Goal: Task Accomplishment & Management: Manage account settings

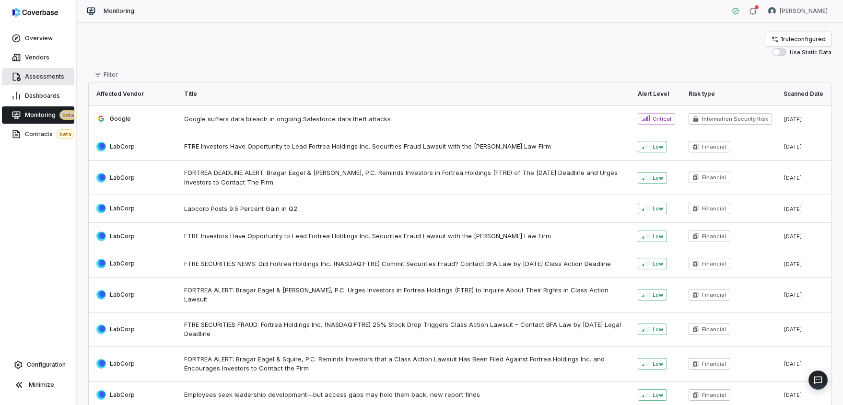
click at [38, 83] on link "Assessments" at bounding box center [38, 76] width 72 height 17
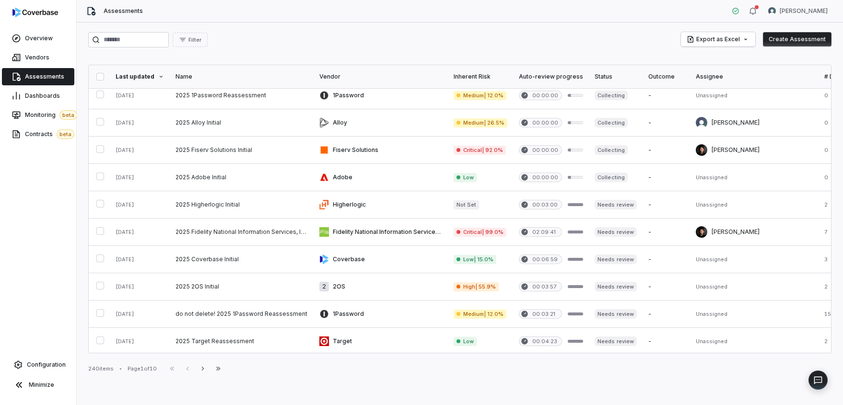
scroll to position [90, 0]
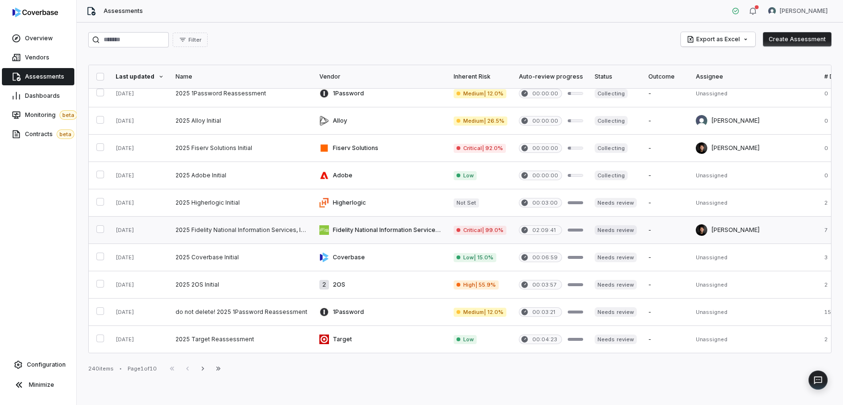
click at [241, 228] on link at bounding box center [242, 230] width 144 height 27
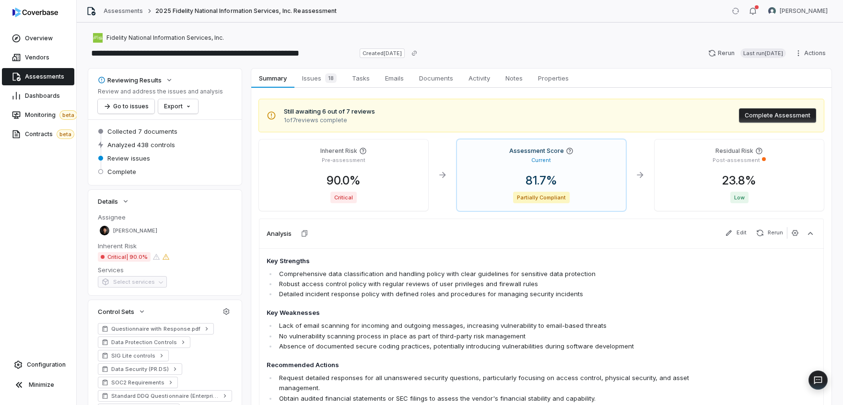
click at [318, 74] on span "Issues 18" at bounding box center [319, 77] width 42 height 13
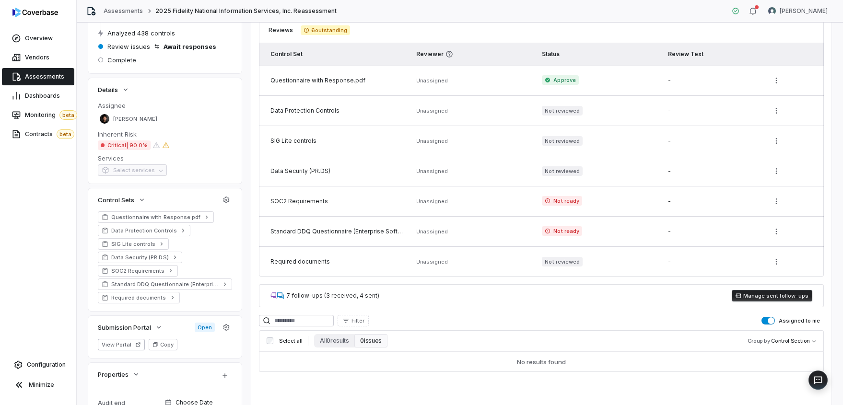
scroll to position [103, 0]
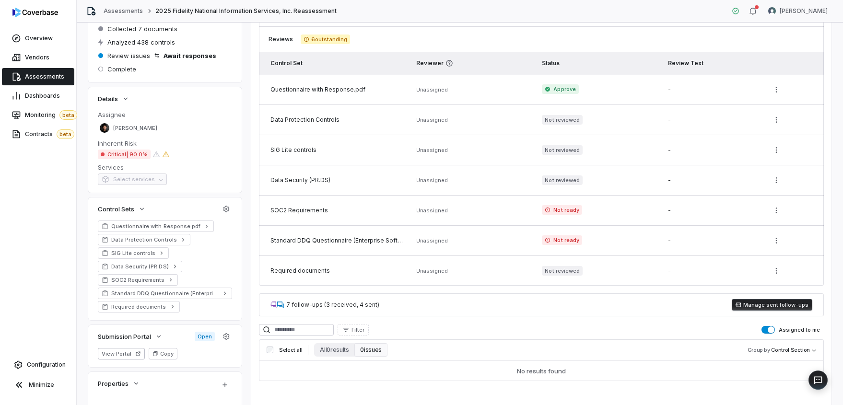
click at [422, 95] on td "Unassigned" at bounding box center [474, 90] width 126 height 30
drag, startPoint x: 335, startPoint y: 118, endPoint x: 394, endPoint y: 122, distance: 59.1
click at [389, 121] on div "Data Protection Controls" at bounding box center [338, 120] width 134 height 8
click at [399, 122] on div "Data Protection Controls" at bounding box center [338, 120] width 134 height 8
drag, startPoint x: 401, startPoint y: 120, endPoint x: 464, endPoint y: 182, distance: 87.8
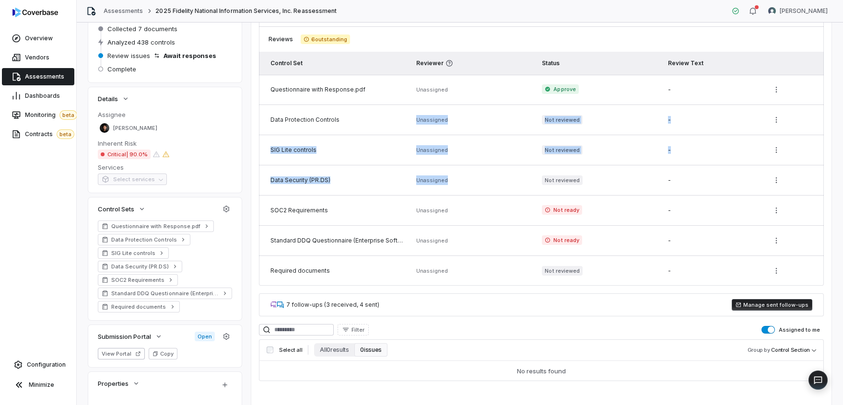
click at [464, 182] on tbody "Questionnaire with Response.pdf Unassigned Approve - Data Protection Controls U…" at bounding box center [541, 180] width 565 height 211
click at [464, 182] on td "Unassigned" at bounding box center [474, 180] width 126 height 30
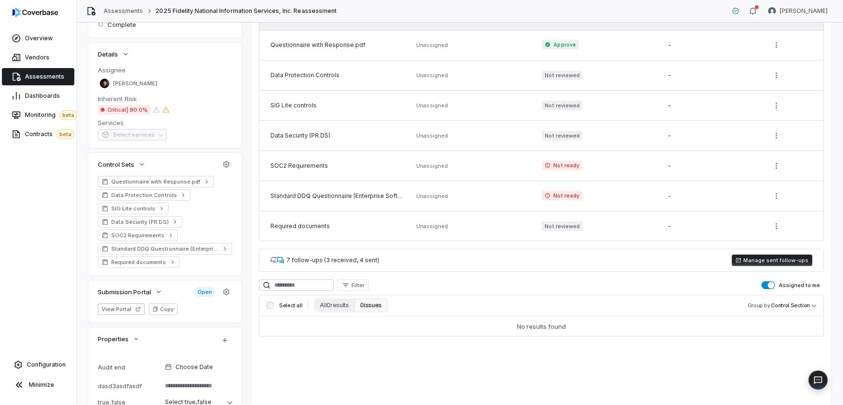
scroll to position [194, 0]
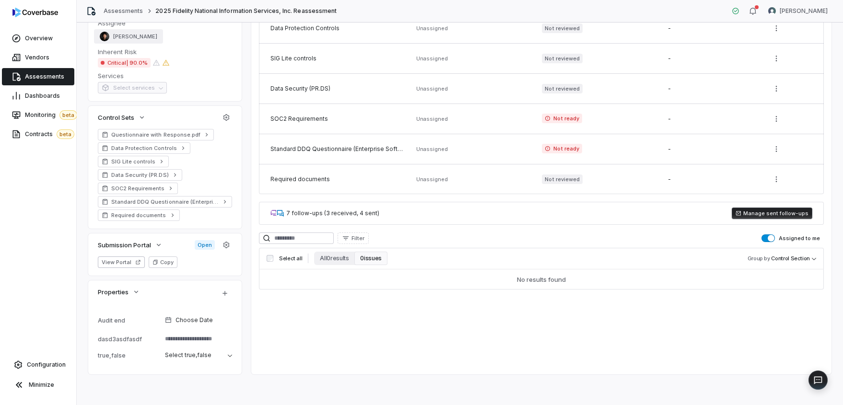
click at [132, 33] on span "Clarence Chio" at bounding box center [135, 36] width 44 height 7
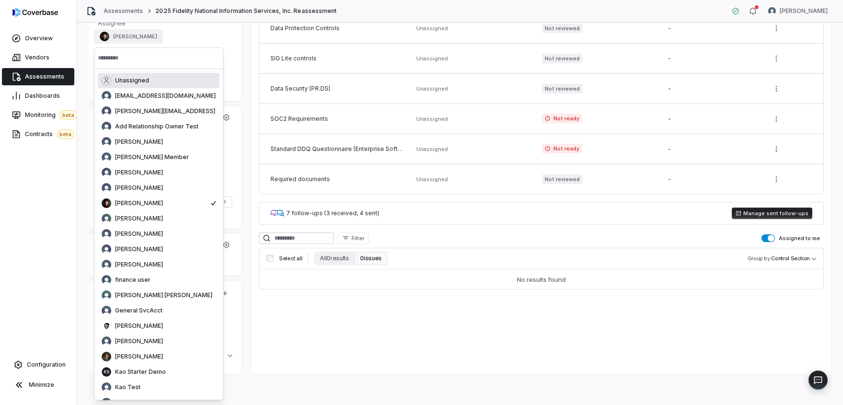
click at [267, 49] on td "SIG Lite controls" at bounding box center [335, 59] width 152 height 30
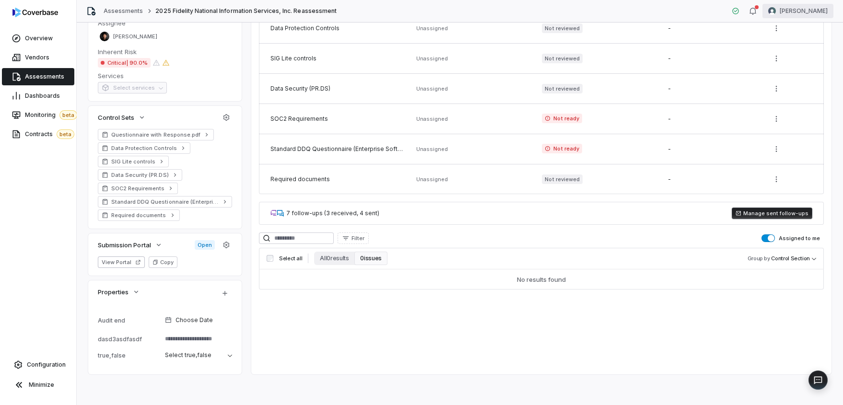
click at [802, 9] on html "**********" at bounding box center [421, 202] width 843 height 405
click at [783, 47] on div "Organization" at bounding box center [792, 49] width 73 height 15
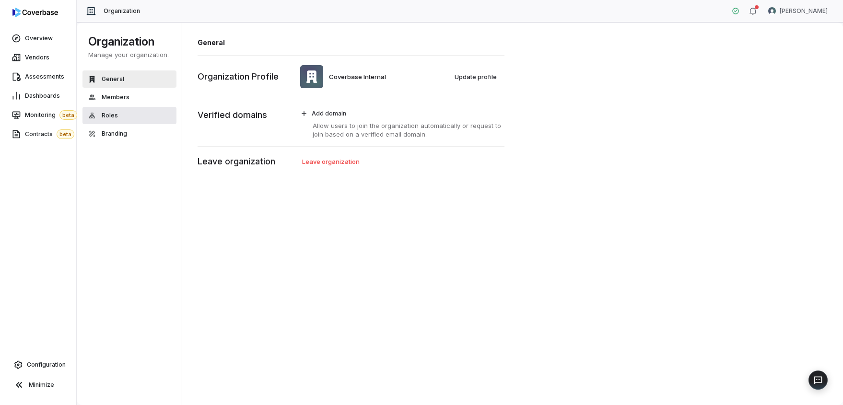
click at [119, 113] on button "Roles" at bounding box center [130, 115] width 94 height 17
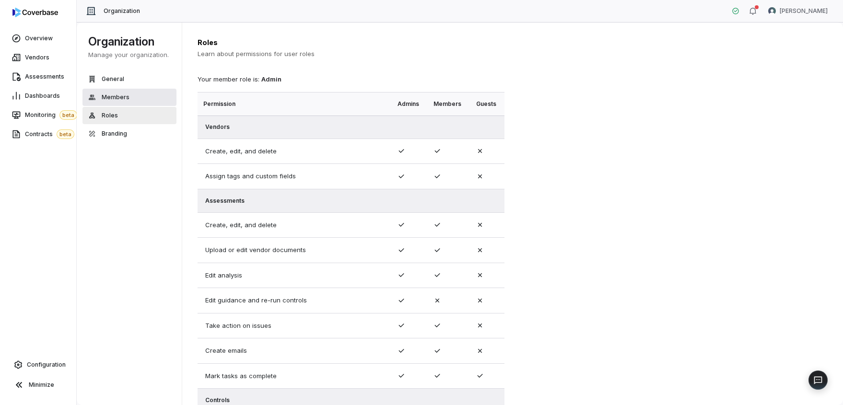
click at [125, 96] on span "Members" at bounding box center [116, 98] width 28 height 8
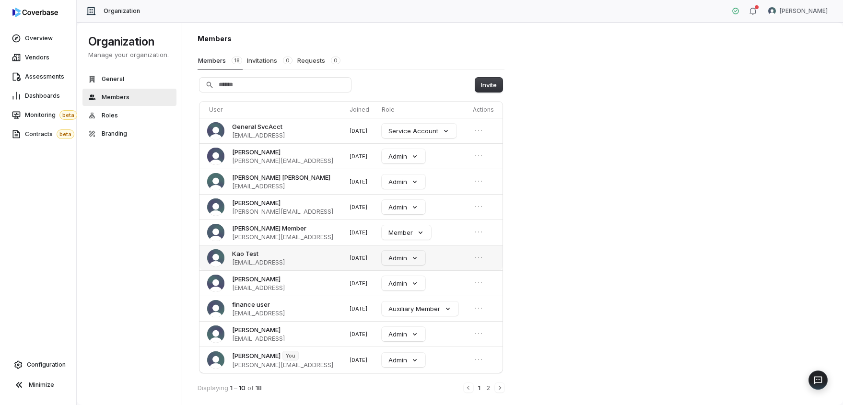
scroll to position [7, 0]
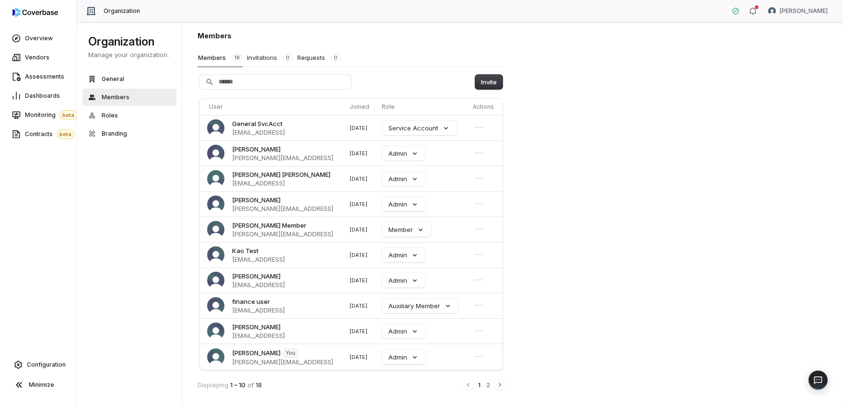
click at [593, 295] on div "Members Members 18 Invitations 0 Requests 0 Invite User Joined Role Actions Gen…" at bounding box center [512, 214] width 661 height 384
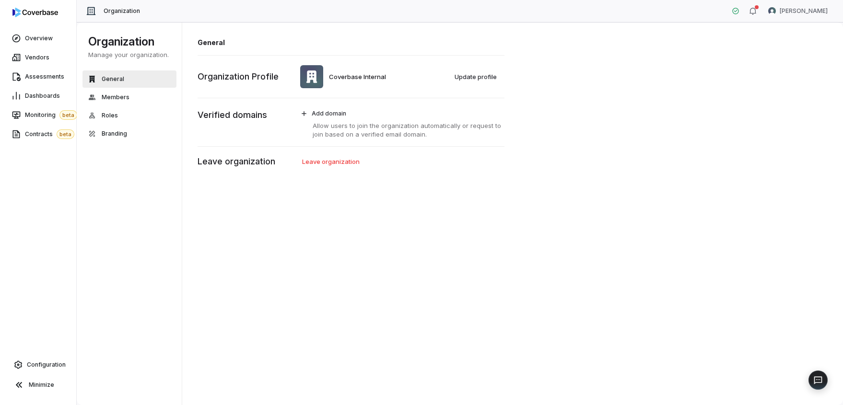
type textarea "*"
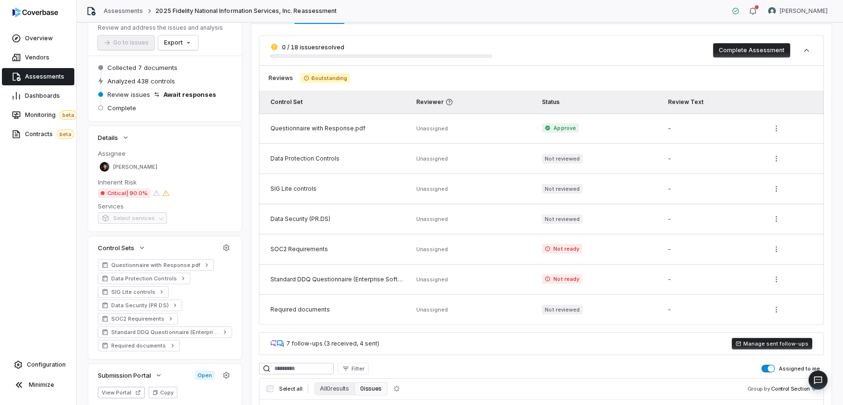
scroll to position [72, 0]
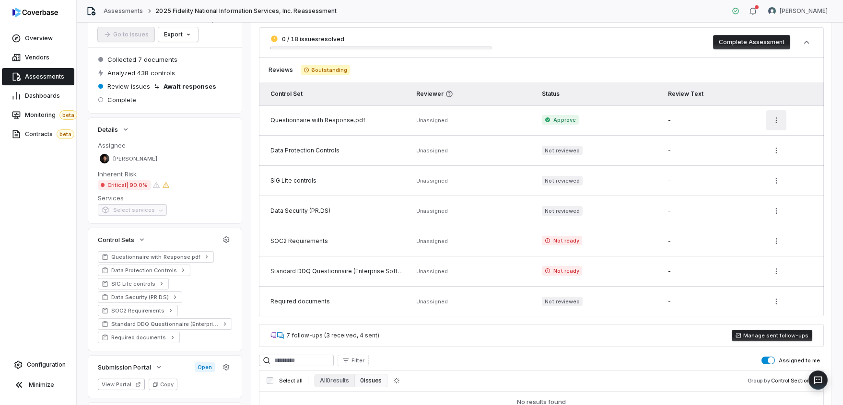
click at [763, 119] on html "**********" at bounding box center [421, 202] width 843 height 405
click at [772, 123] on html "**********" at bounding box center [421, 202] width 843 height 405
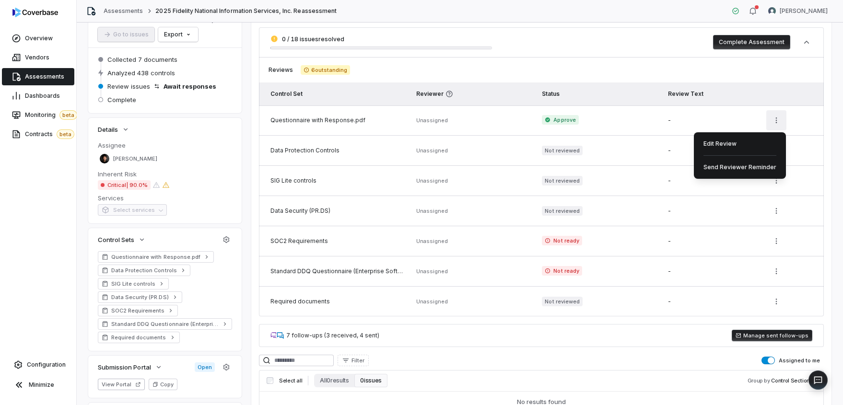
click at [773, 121] on html "**********" at bounding box center [421, 202] width 843 height 405
click at [718, 118] on html "**********" at bounding box center [421, 202] width 843 height 405
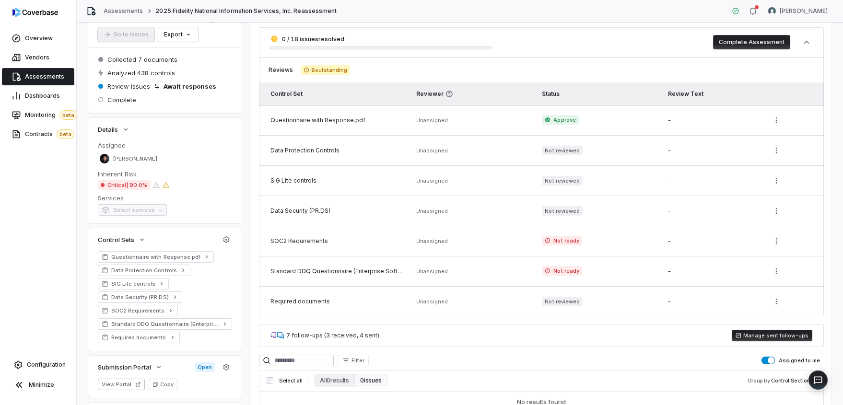
click at [331, 121] on div "Questionnaire with Response.pdf" at bounding box center [338, 121] width 134 height 8
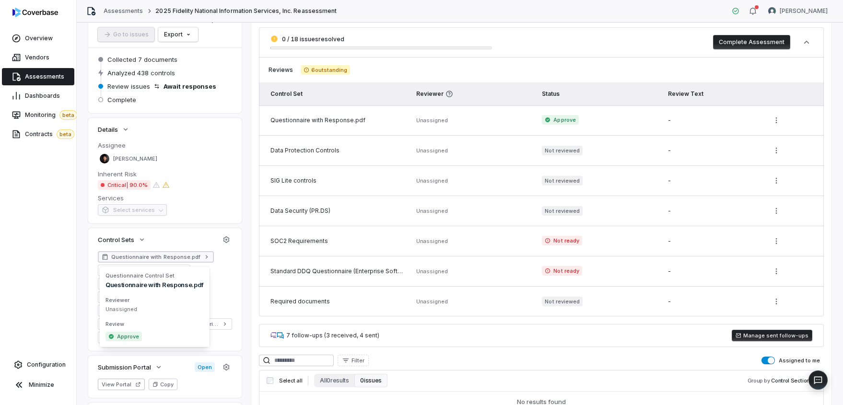
click at [163, 255] on span "Questionnaire with Response.pdf" at bounding box center [155, 257] width 89 height 8
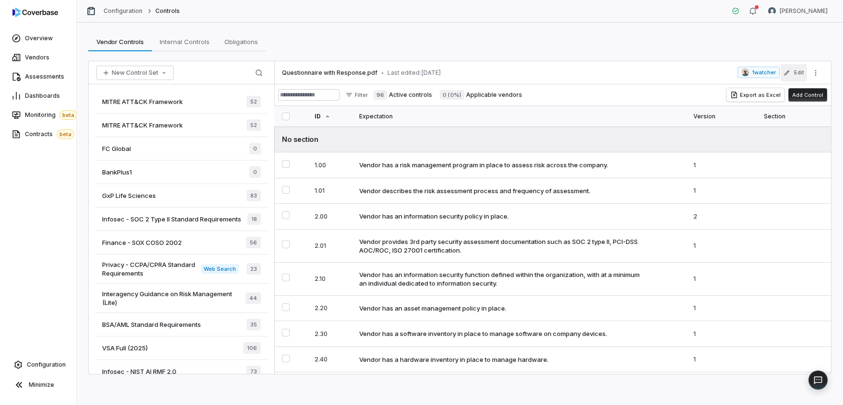
click at [799, 75] on button "Edit" at bounding box center [794, 72] width 26 height 17
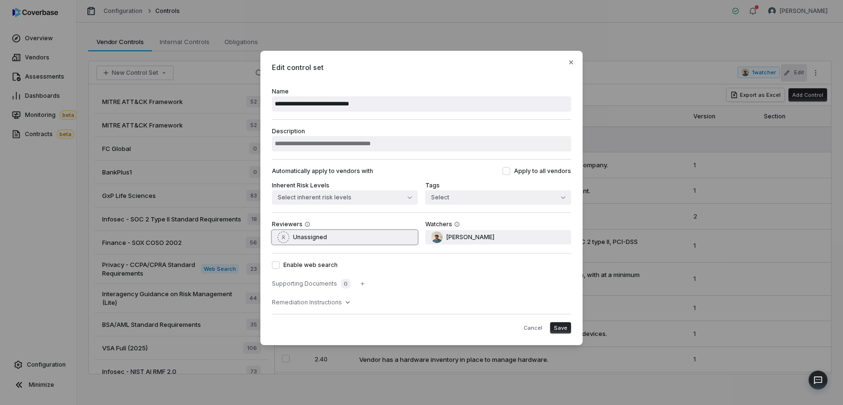
click at [292, 236] on div "Unassigned" at bounding box center [302, 238] width 49 height 12
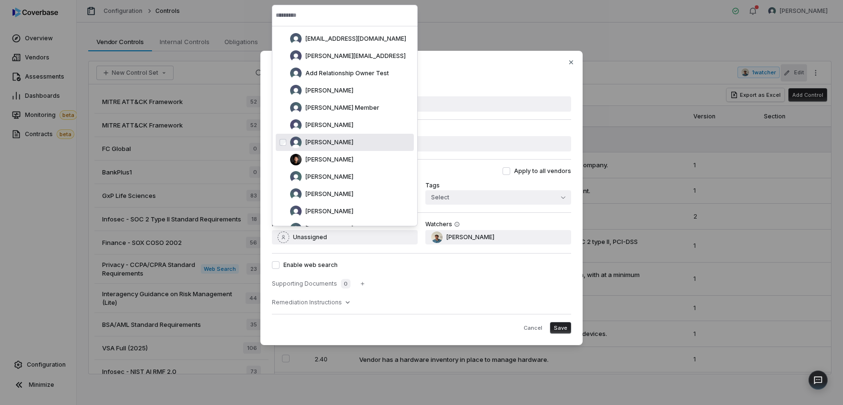
click at [319, 143] on span "[PERSON_NAME]" at bounding box center [330, 143] width 48 height 8
click at [564, 331] on span "Save" at bounding box center [560, 328] width 13 height 7
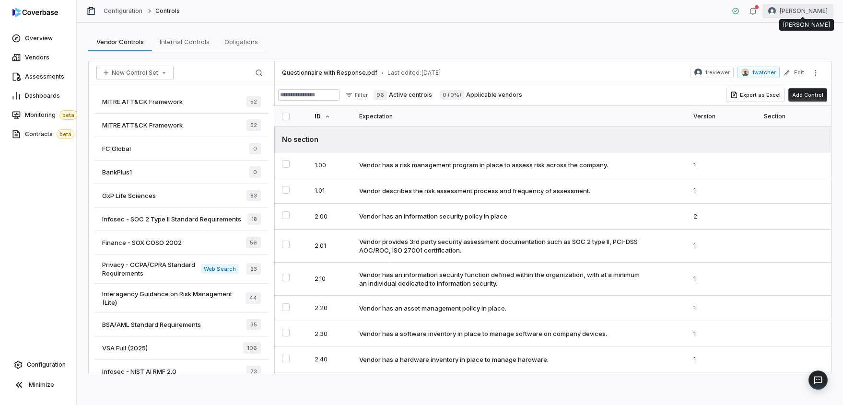
click at [800, 13] on html "Overview Vendors Assessments Dashboards Monitoring beta Contracts beta Configur…" at bounding box center [421, 202] width 843 height 405
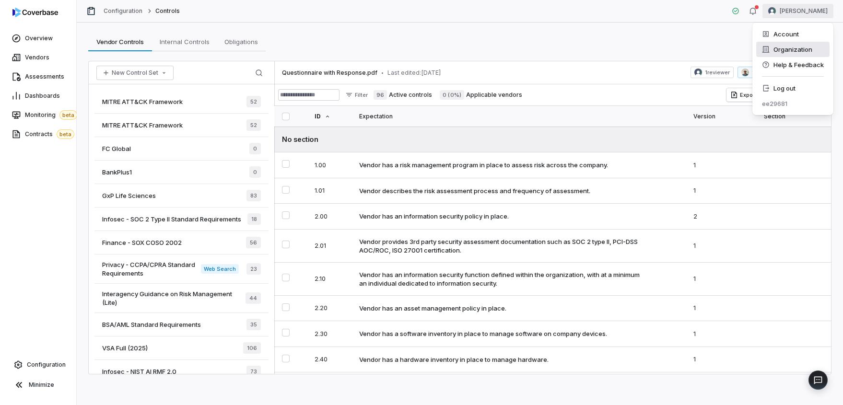
click at [793, 48] on div "Organization" at bounding box center [792, 49] width 73 height 15
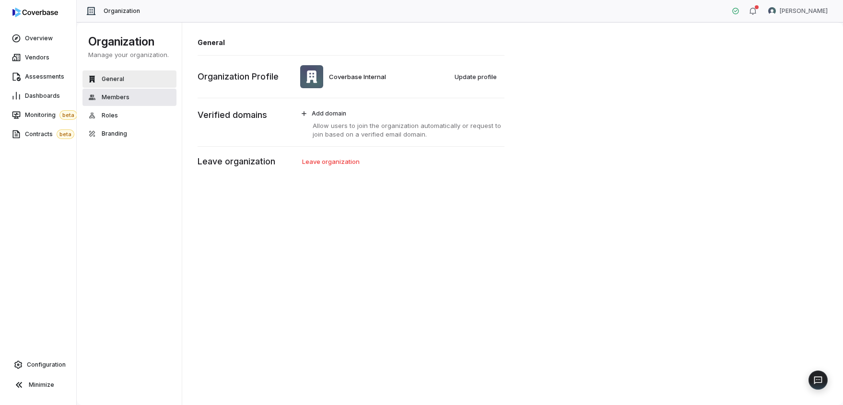
click at [134, 98] on button "Members" at bounding box center [130, 97] width 94 height 17
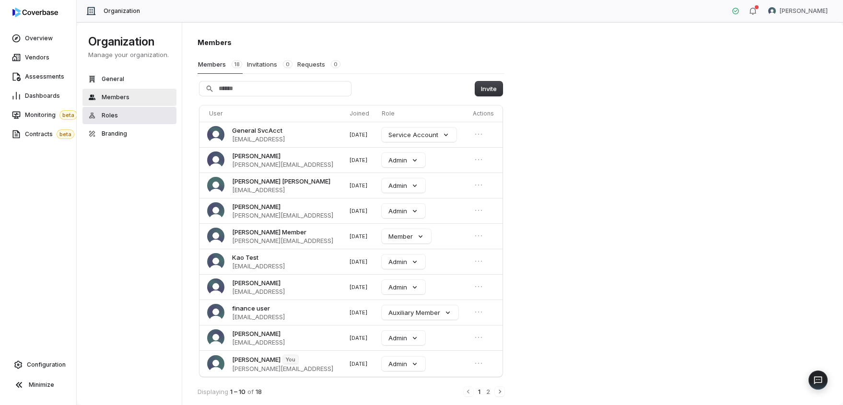
click at [118, 114] on button "Roles" at bounding box center [130, 115] width 94 height 17
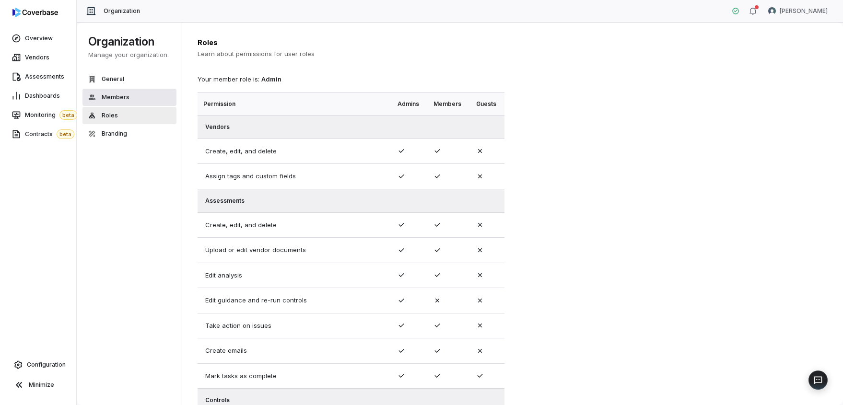
click at [117, 98] on span "Members" at bounding box center [116, 98] width 28 height 8
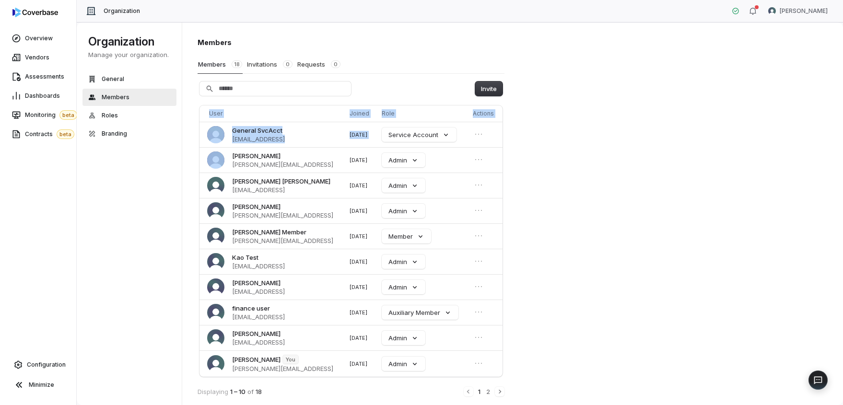
drag, startPoint x: 227, startPoint y: 156, endPoint x: 561, endPoint y: 166, distance: 334.0
click at [559, 166] on div "Members Members 18 Invitations 0 Requests 0 Invite User Joined Role Actions Gen…" at bounding box center [512, 214] width 661 height 384
click at [561, 166] on div "Members Members 18 Invitations 0 Requests 0 Invite User Joined Role Actions Gen…" at bounding box center [512, 214] width 661 height 384
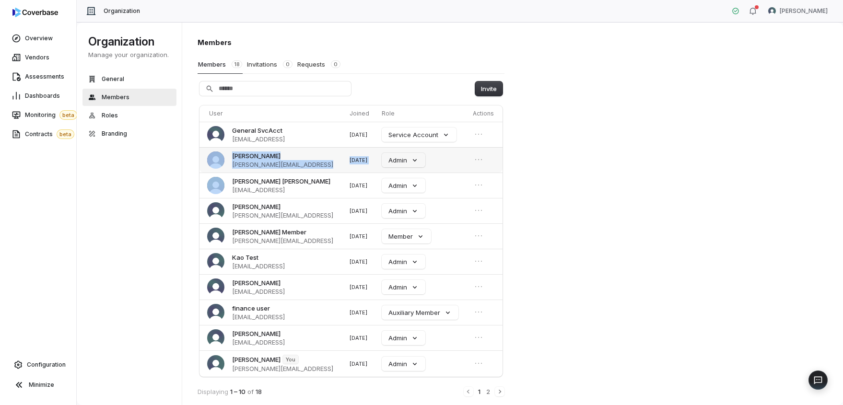
drag, startPoint x: 442, startPoint y: 161, endPoint x: 225, endPoint y: 153, distance: 217.0
click at [225, 153] on tr "Sophia O'Shea sophia@coverbase.ai 8/25/2025 Admin" at bounding box center [351, 159] width 303 height 25
click at [244, 165] on span "sophia@coverbase.ai" at bounding box center [282, 164] width 101 height 9
drag, startPoint x: 231, startPoint y: 155, endPoint x: 300, endPoint y: 171, distance: 70.8
click at [300, 171] on td "Sophia O'Shea sophia@coverbase.ai" at bounding box center [273, 159] width 146 height 25
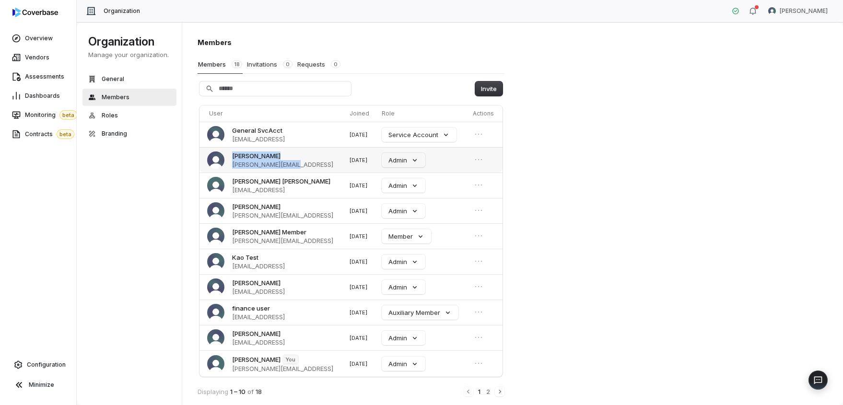
click at [300, 171] on td "Sophia O'Shea sophia@coverbase.ai" at bounding box center [273, 159] width 146 height 25
click at [608, 155] on div "Members Members 18 Invitations 0 Requests 0 Invite User Joined Role Actions Gen…" at bounding box center [512, 214] width 661 height 384
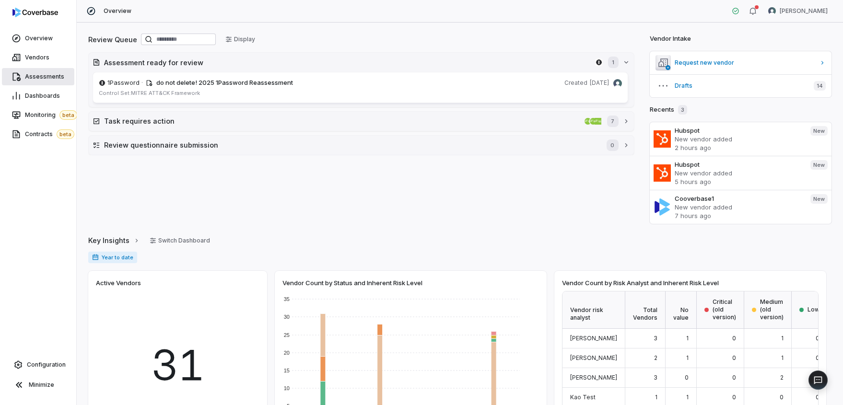
click at [39, 71] on link "Assessments" at bounding box center [38, 76] width 72 height 17
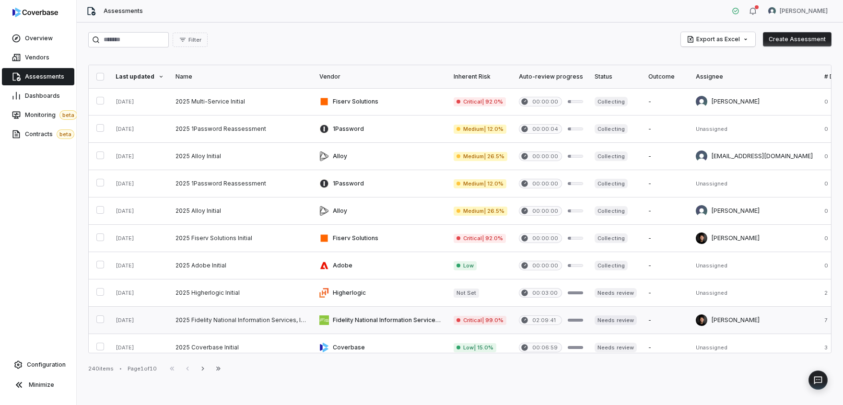
click at [225, 330] on link at bounding box center [242, 320] width 144 height 27
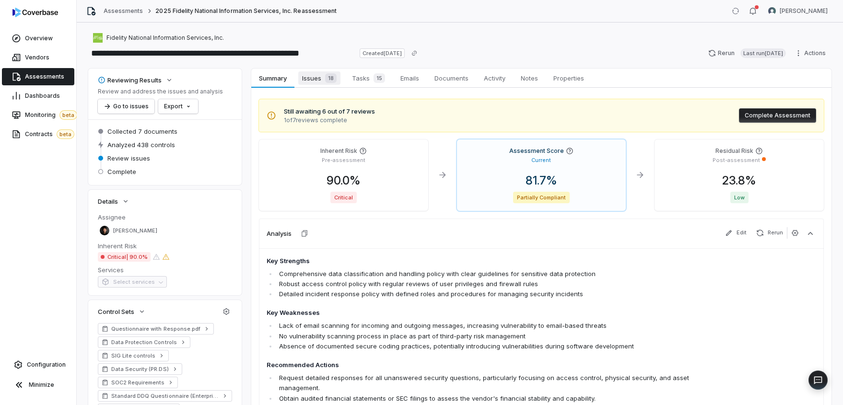
click at [328, 77] on span "18" at bounding box center [331, 78] width 12 height 10
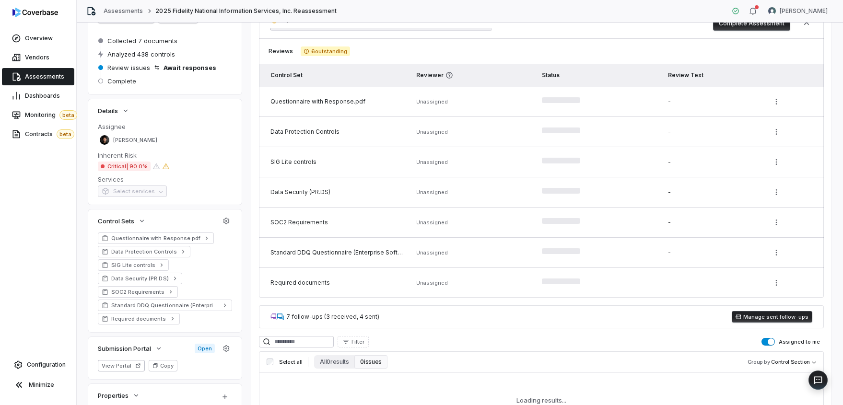
scroll to position [93, 0]
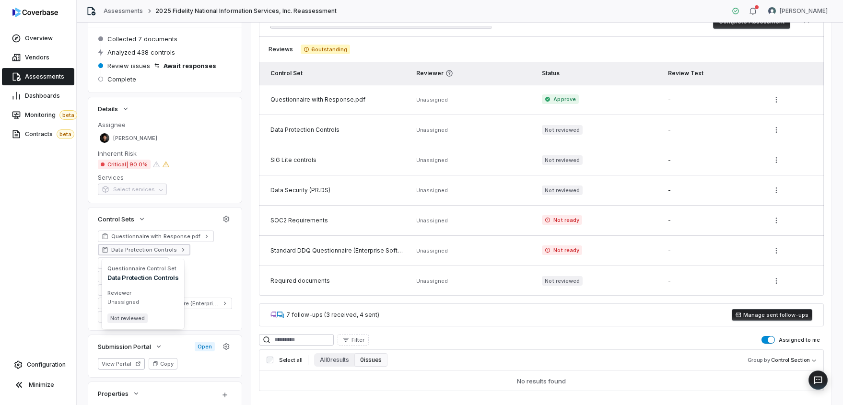
click at [178, 253] on link "Data Protection Controls" at bounding box center [144, 250] width 93 height 12
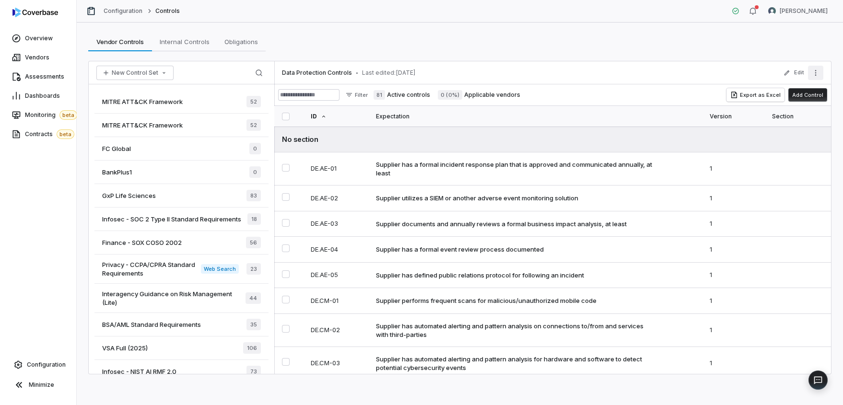
click at [813, 75] on icon "More actions" at bounding box center [816, 73] width 8 height 8
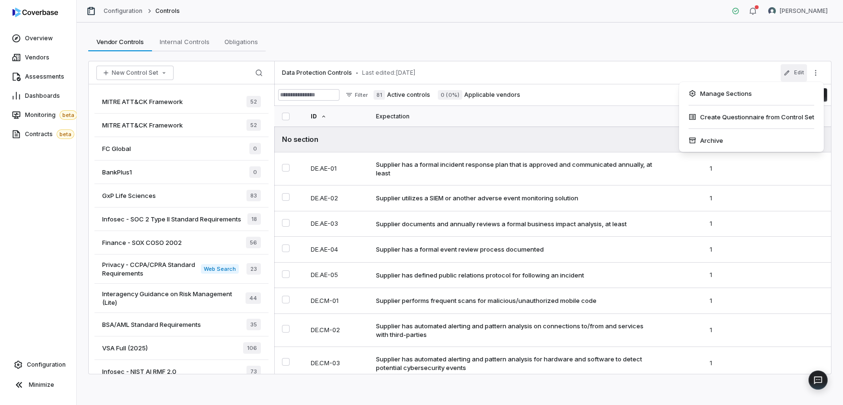
click at [803, 72] on button "Edit" at bounding box center [794, 72] width 26 height 17
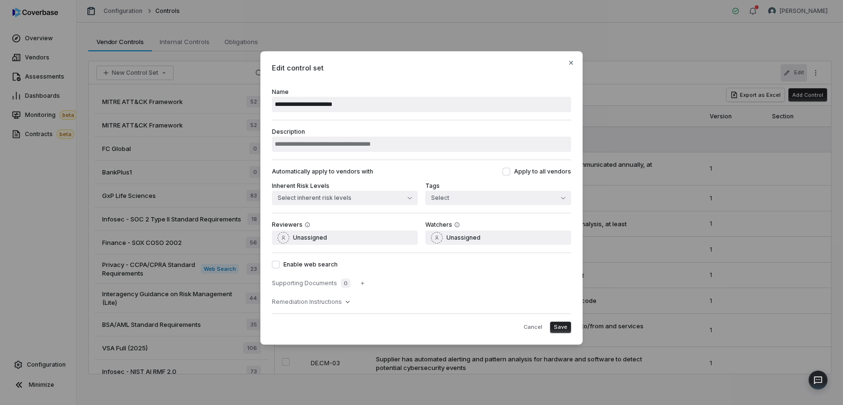
click at [304, 245] on div "Reviewers Unassigned Watchers Unassigned" at bounding box center [421, 233] width 299 height 40
click at [304, 240] on span "Unassigned" at bounding box center [310, 238] width 34 height 8
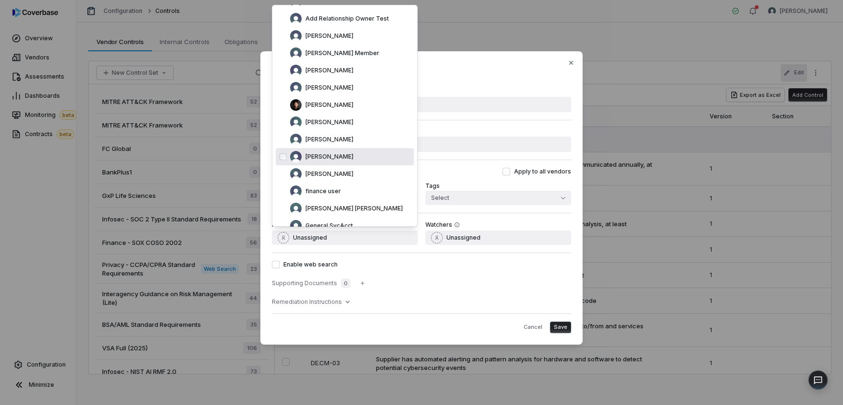
scroll to position [65, 0]
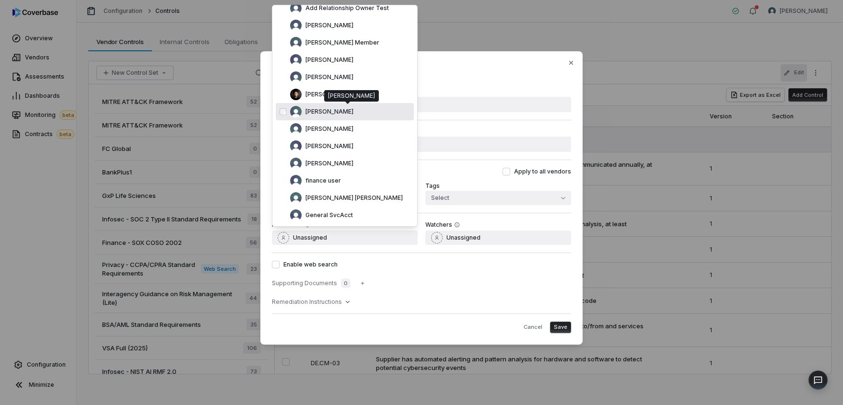
click at [338, 109] on span "[PERSON_NAME]" at bounding box center [330, 112] width 48 height 8
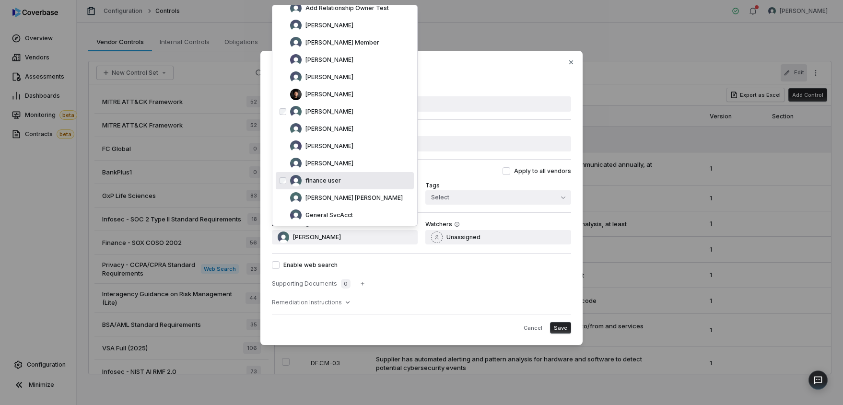
click at [556, 326] on span "Save" at bounding box center [560, 328] width 13 height 7
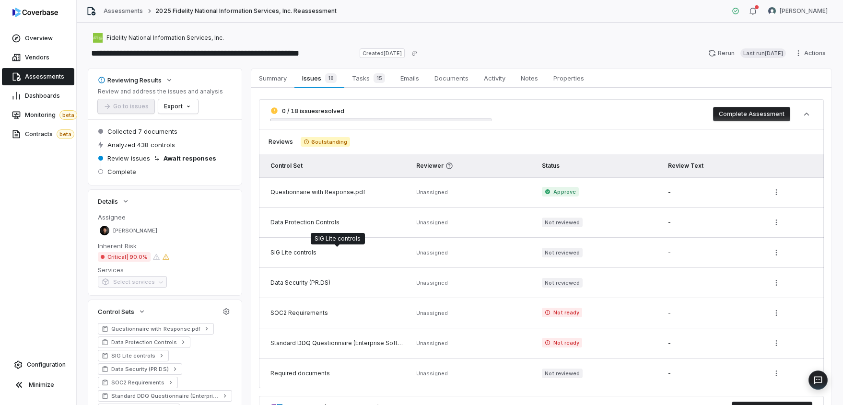
click at [309, 251] on div "SIG Lite controls" at bounding box center [338, 253] width 134 height 8
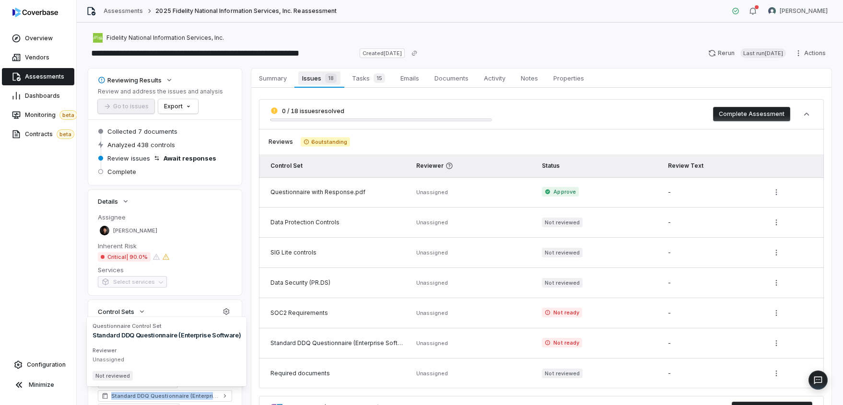
click at [333, 76] on span "18" at bounding box center [331, 78] width 12 height 10
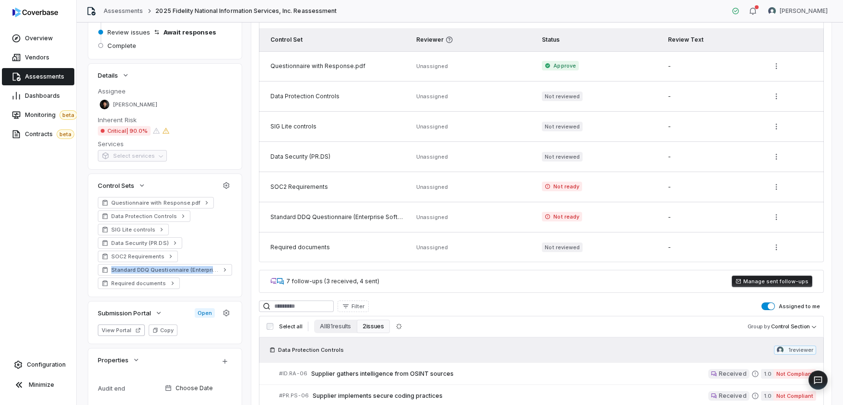
scroll to position [197, 0]
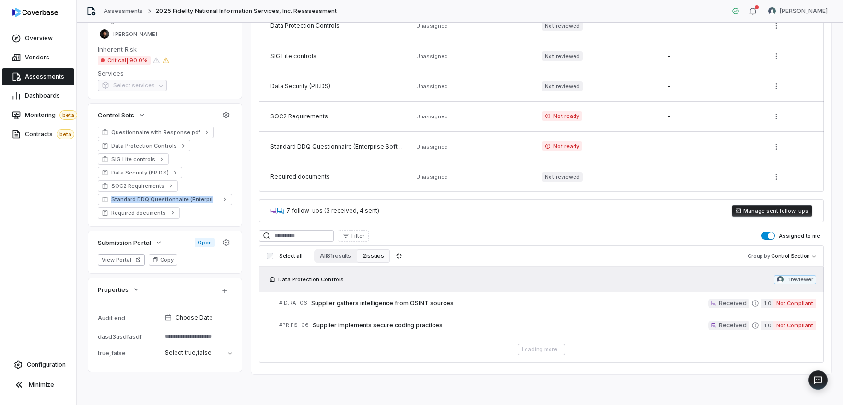
click at [770, 236] on span "button" at bounding box center [771, 236] width 7 height 7
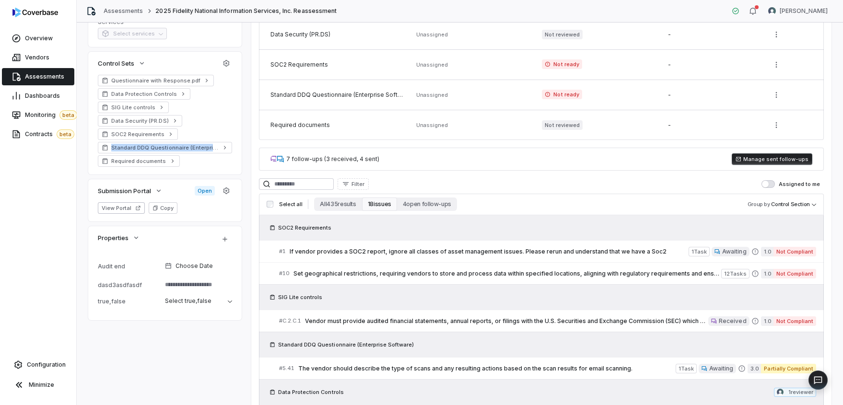
scroll to position [260, 0]
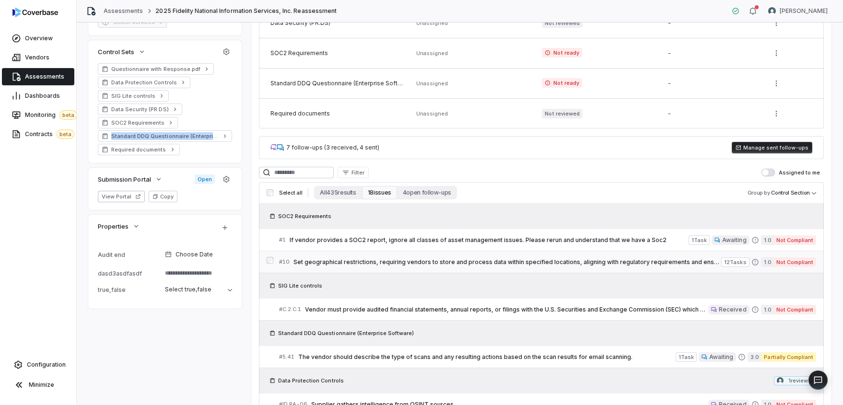
click at [384, 266] on div "# 10 Set geographical restrictions, requiring vendors to store and process data…" at bounding box center [500, 262] width 442 height 10
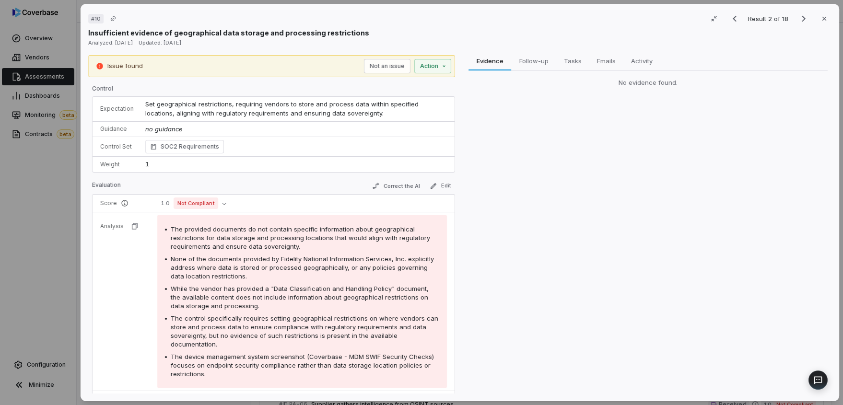
drag, startPoint x: 676, startPoint y: 84, endPoint x: 582, endPoint y: 89, distance: 94.1
click at [582, 89] on div "No evidence found." at bounding box center [648, 83] width 359 height 25
drag, startPoint x: 616, startPoint y: 82, endPoint x: 698, endPoint y: 82, distance: 82.0
click at [698, 82] on div "No evidence found." at bounding box center [648, 83] width 359 height 10
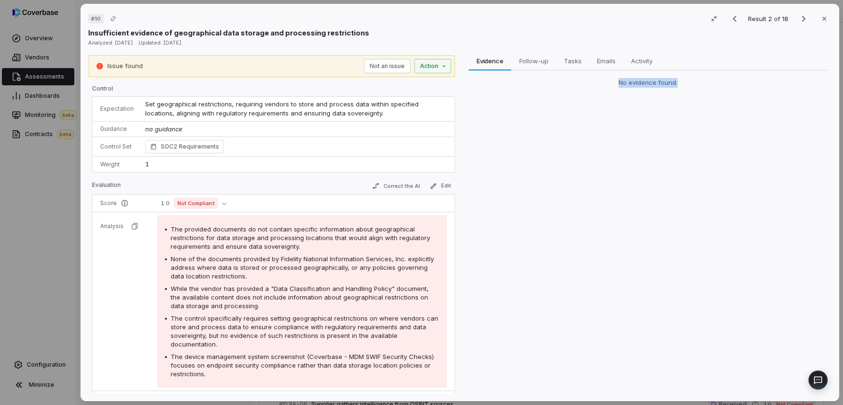
drag, startPoint x: 611, startPoint y: 81, endPoint x: 730, endPoint y: 80, distance: 119.0
click at [730, 80] on div "No evidence found." at bounding box center [648, 83] width 359 height 10
click at [697, 72] on div "No evidence found." at bounding box center [648, 83] width 359 height 25
click at [644, 64] on span "Activity" at bounding box center [641, 61] width 29 height 12
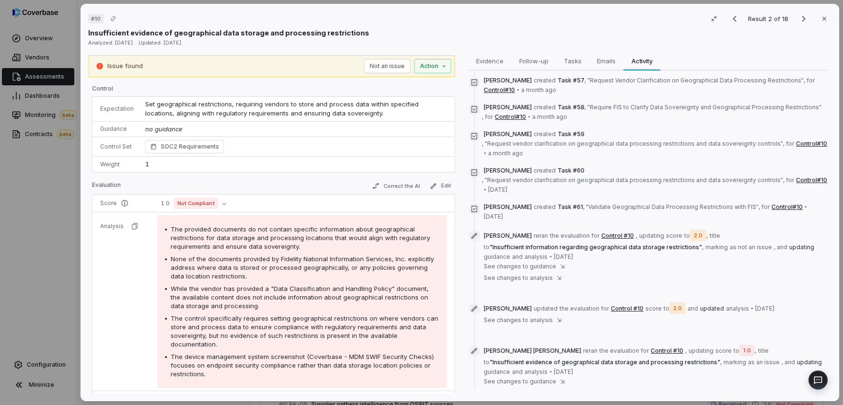
scroll to position [919, 0]
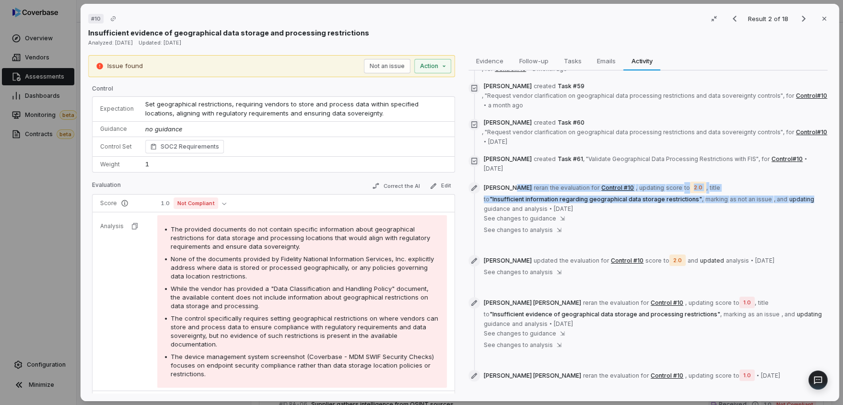
drag, startPoint x: 506, startPoint y: 199, endPoint x: 806, endPoint y: 211, distance: 300.1
click at [806, 211] on span "Brian Ball reran the evaluation for Control #10 , updating score to 2.0 , title…" at bounding box center [656, 197] width 344 height 31
click at [600, 213] on span "Brian Ball reran the evaluation for Control #10 , updating score to 2.0 , title…" at bounding box center [656, 197] width 344 height 31
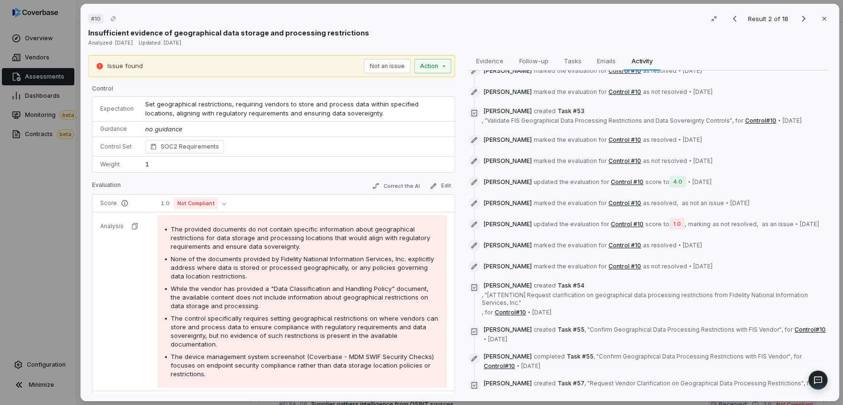
scroll to position [494, 0]
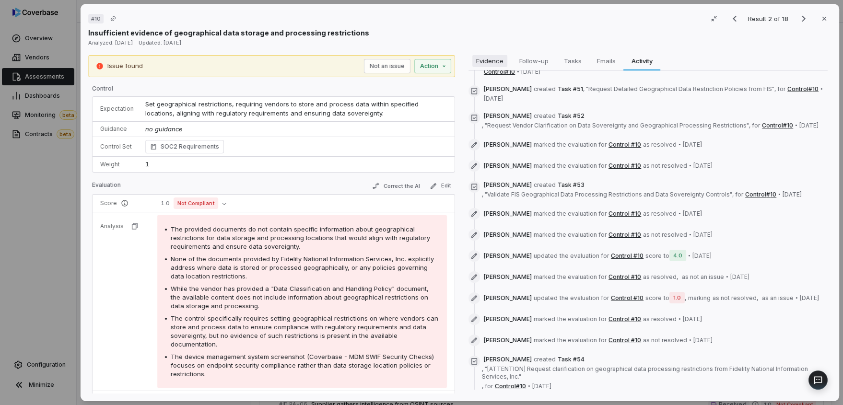
click at [493, 59] on span "Evidence" at bounding box center [489, 61] width 35 height 12
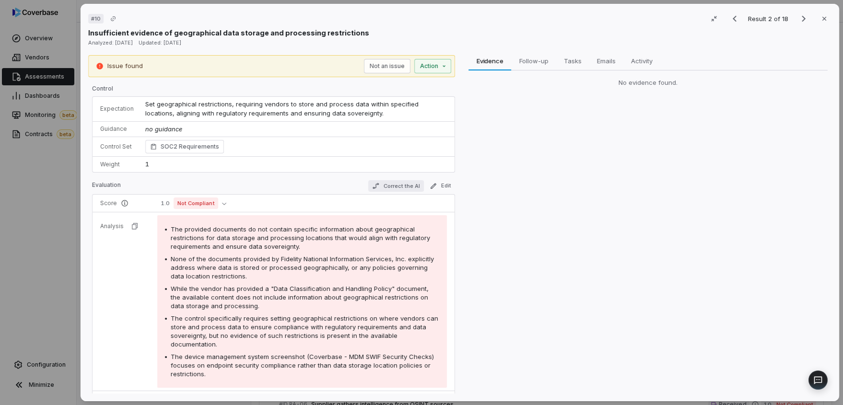
click at [398, 184] on button "Correct the AI" at bounding box center [396, 186] width 56 height 12
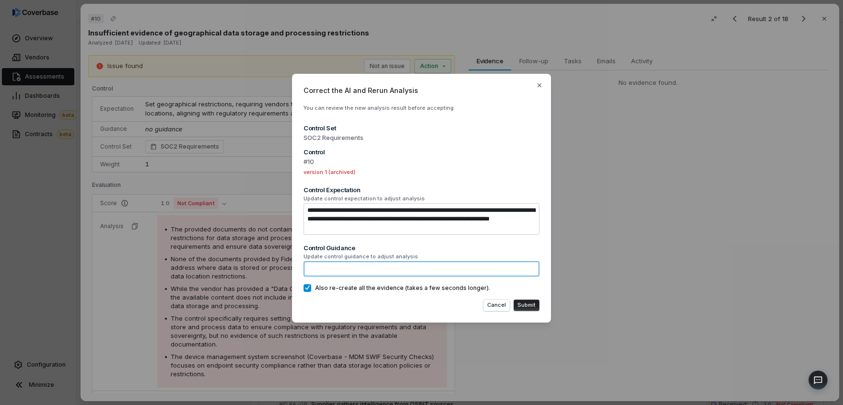
click at [367, 267] on textarea at bounding box center [422, 268] width 236 height 15
type textarea "*"
type textarea "**"
type textarea "*"
type textarea "***"
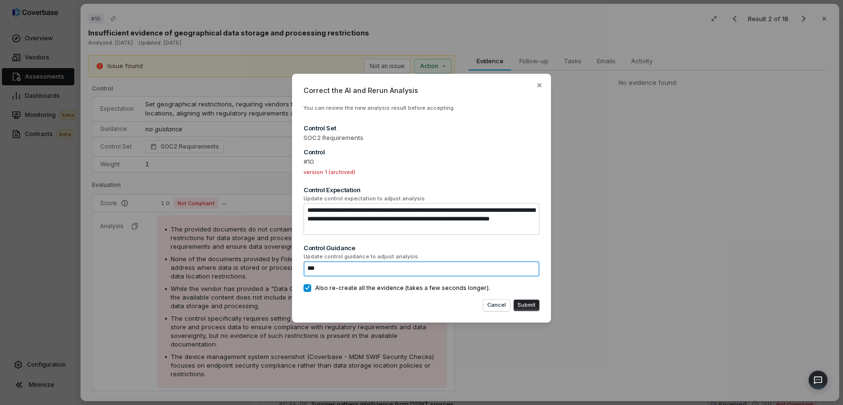
type textarea "*"
type textarea "****"
type textarea "*"
type textarea "*****"
type textarea "*"
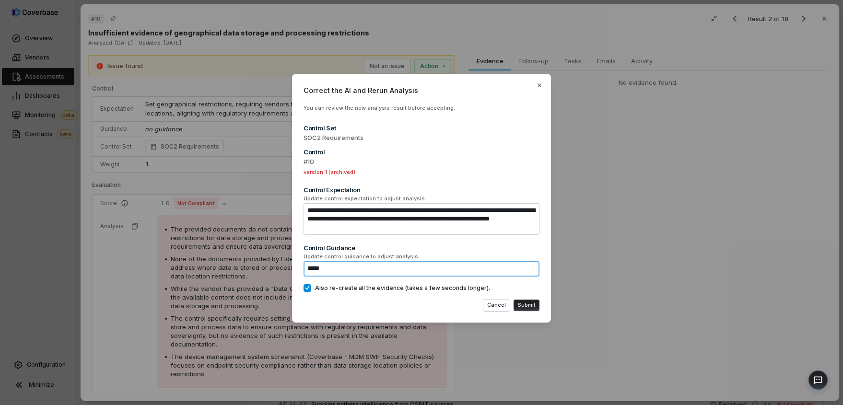
type textarea "******"
type textarea "*"
type textarea "*******"
type textarea "*"
type textarea "********"
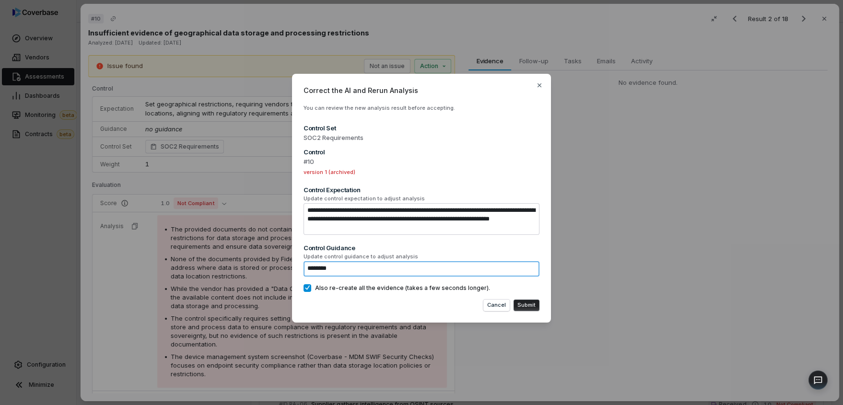
type textarea "*"
type textarea "*********"
type textarea "*"
type textarea "**********"
click at [492, 306] on button "Cancel" at bounding box center [497, 306] width 26 height 12
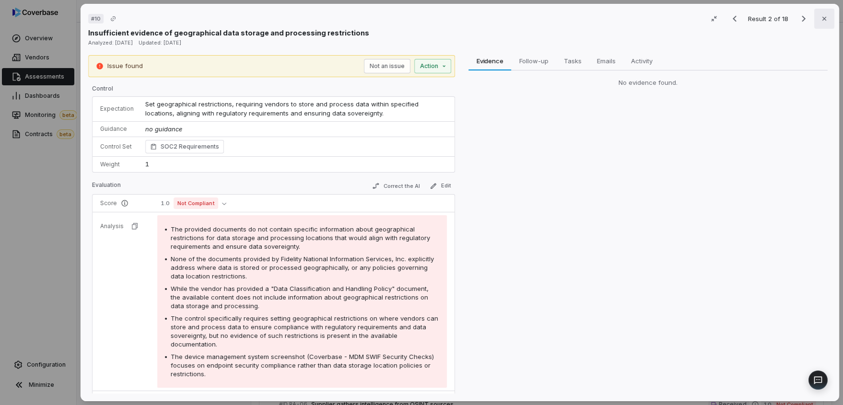
click at [821, 21] on icon "button" at bounding box center [825, 19] width 8 height 8
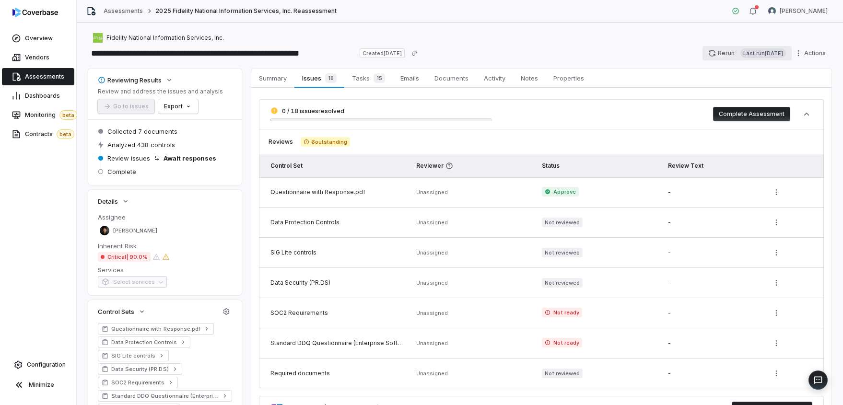
click at [709, 52] on icon "button" at bounding box center [712, 53] width 6 height 6
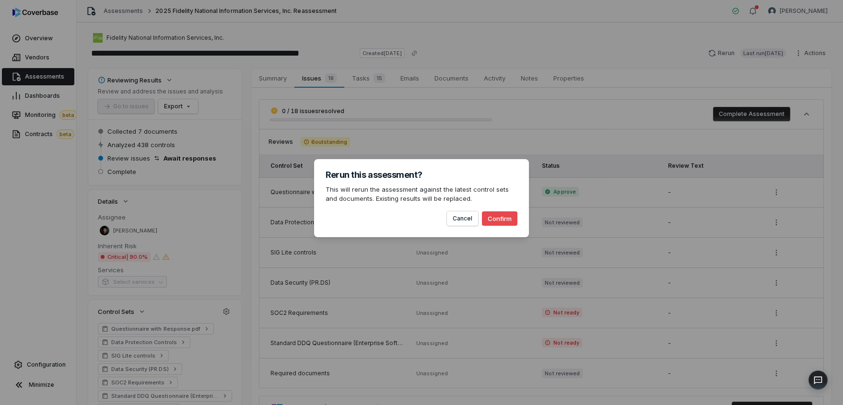
click at [489, 222] on button "Confirm" at bounding box center [499, 219] width 35 height 14
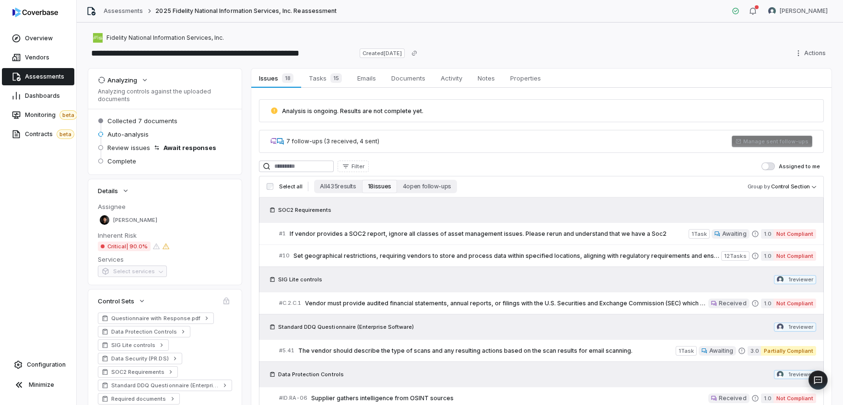
type textarea "*"
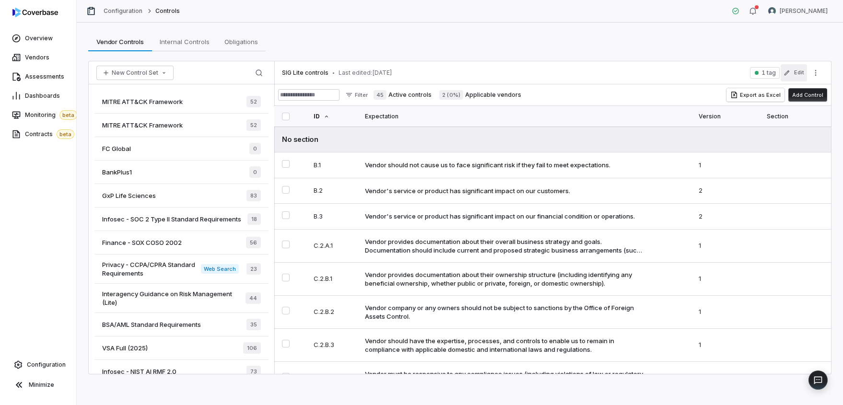
click at [799, 71] on button "Edit" at bounding box center [794, 72] width 26 height 17
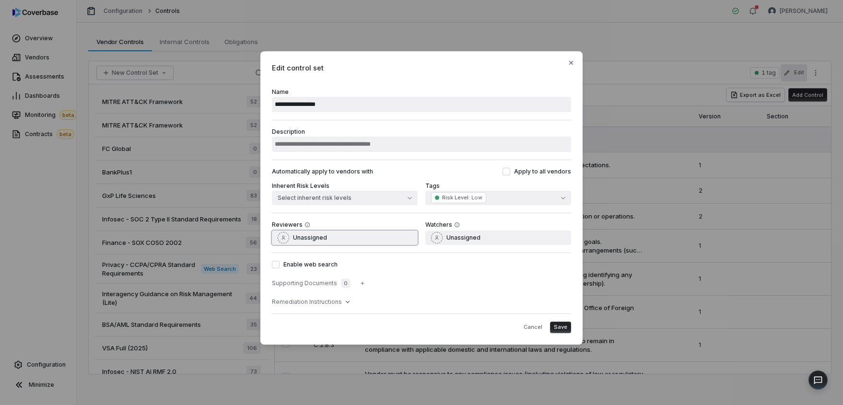
click at [362, 236] on button "Unassigned" at bounding box center [345, 238] width 146 height 14
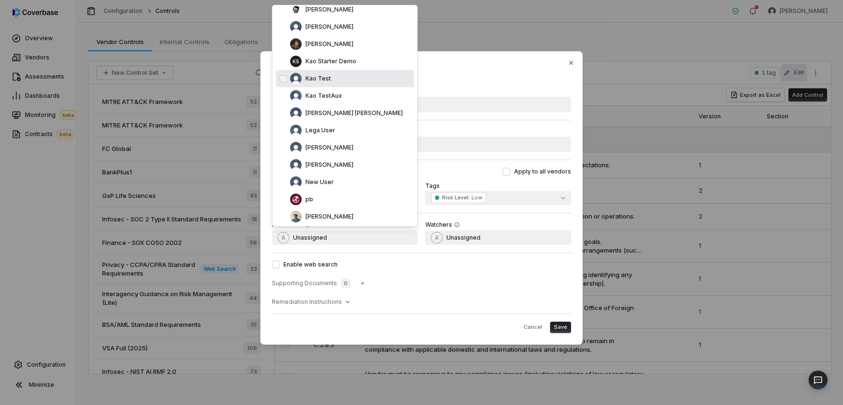
scroll to position [278, 0]
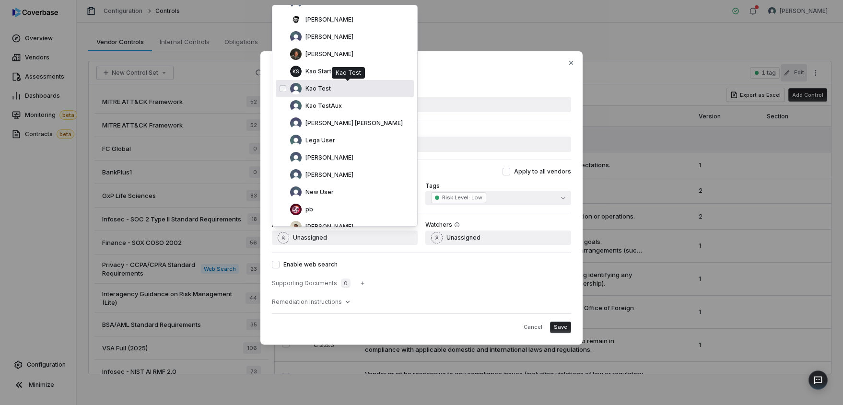
click at [314, 86] on span "Kao Test" at bounding box center [318, 89] width 25 height 8
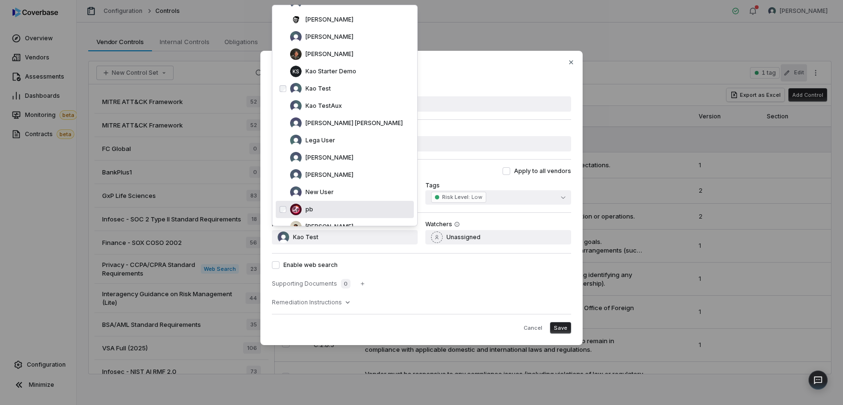
click at [564, 325] on span "Save" at bounding box center [560, 328] width 13 height 7
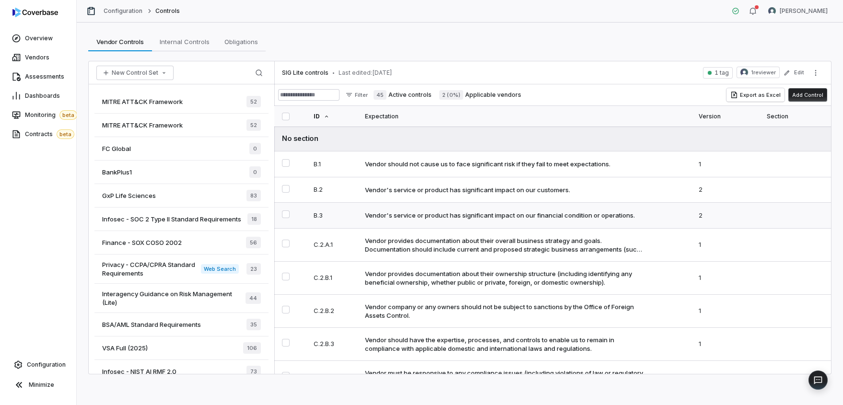
scroll to position [0, 0]
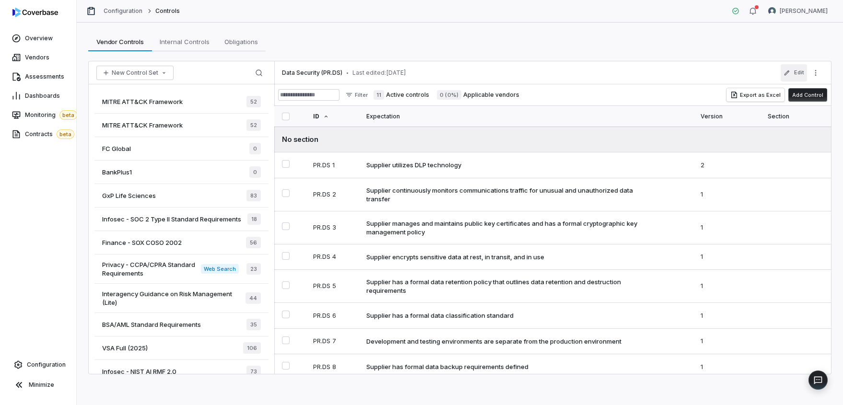
click at [789, 73] on icon "button" at bounding box center [787, 73] width 7 height 7
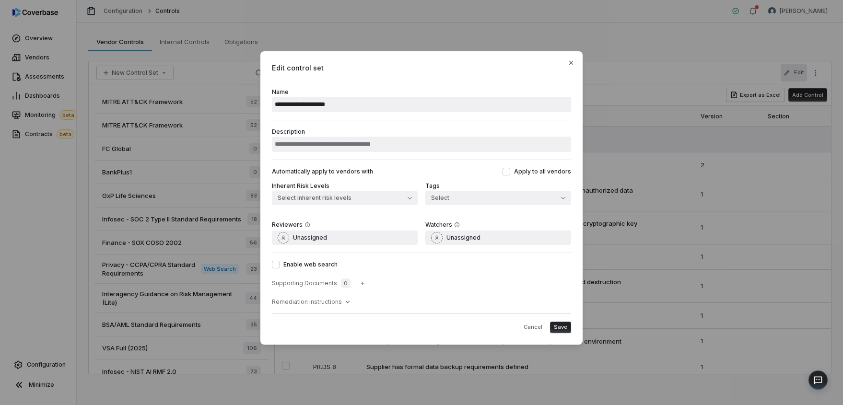
click at [377, 230] on div "Reviewers Unassigned" at bounding box center [345, 233] width 146 height 24
click at [375, 238] on button "Unassigned" at bounding box center [345, 238] width 146 height 14
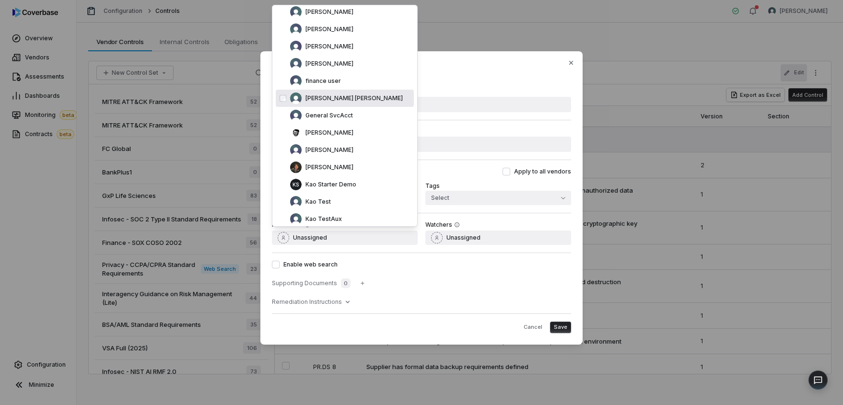
scroll to position [170, 0]
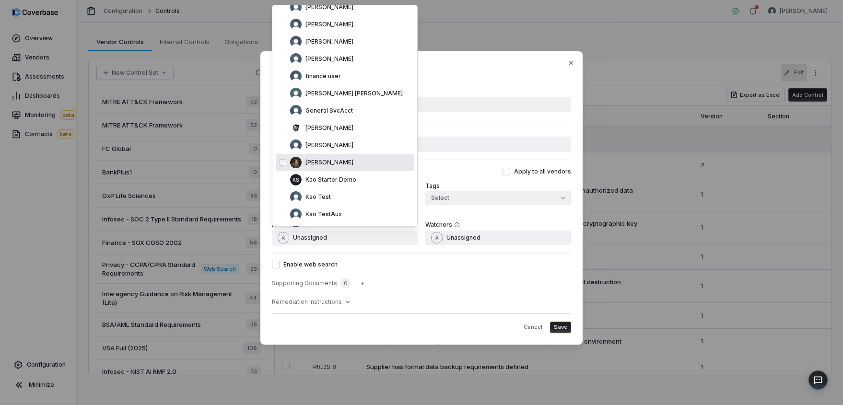
click at [317, 164] on span "[PERSON_NAME]" at bounding box center [330, 163] width 48 height 8
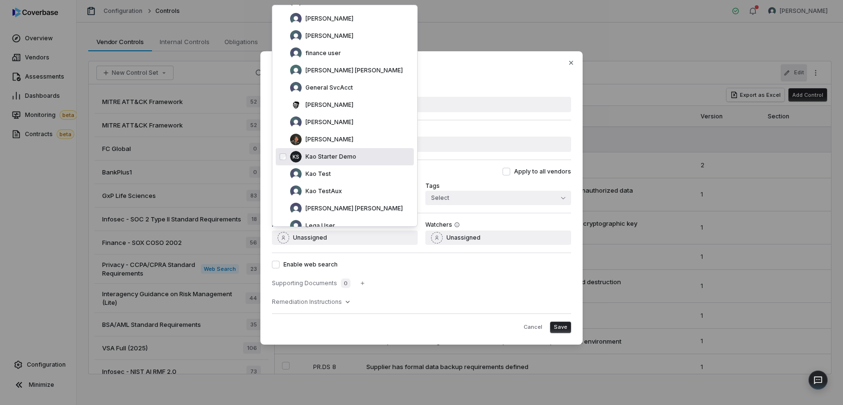
scroll to position [194, 0]
click at [348, 175] on div "Kao Test" at bounding box center [350, 173] width 120 height 12
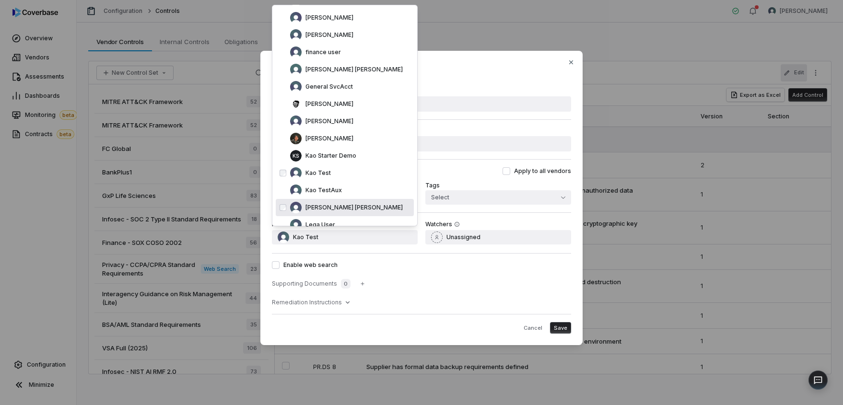
click at [562, 320] on div "Cancel Save" at bounding box center [421, 324] width 299 height 20
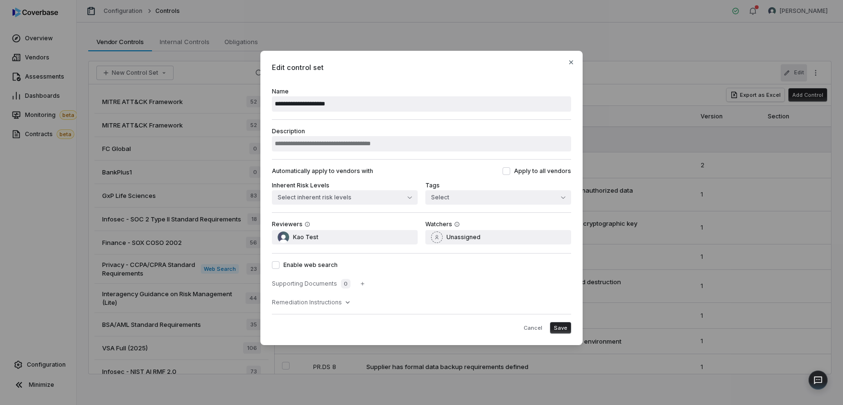
click at [565, 325] on span "Save" at bounding box center [560, 328] width 13 height 7
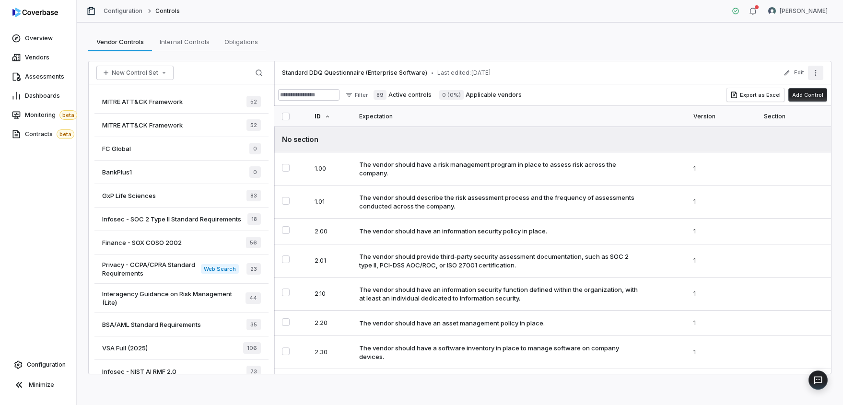
click at [815, 76] on icon "More actions" at bounding box center [816, 73] width 8 height 8
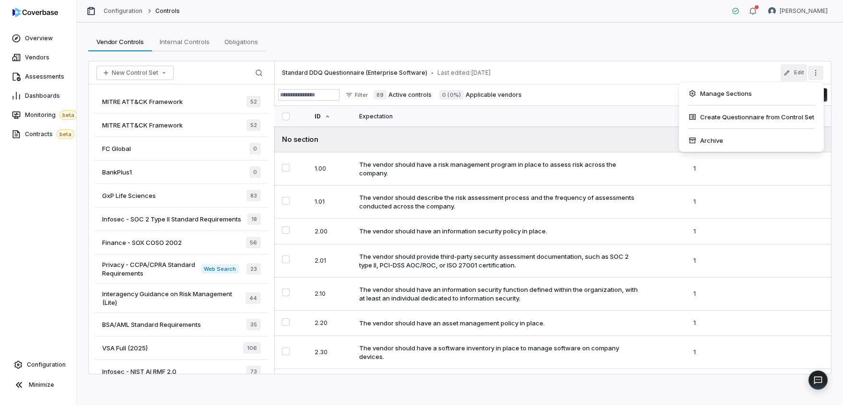
click at [799, 73] on button "Edit" at bounding box center [794, 72] width 26 height 17
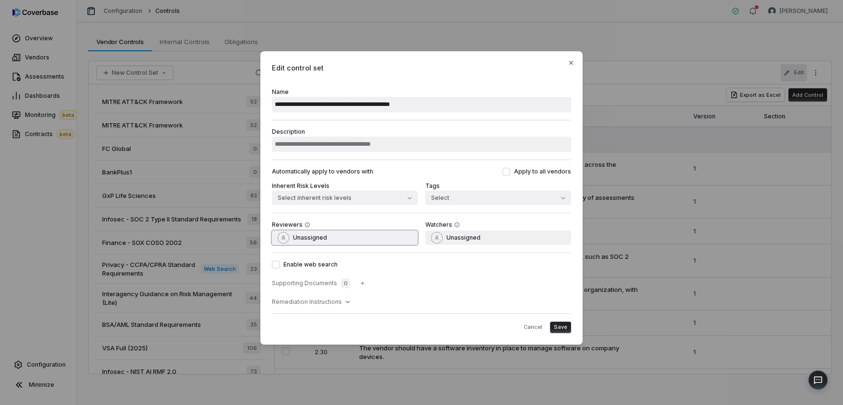
click at [322, 236] on span "Unassigned" at bounding box center [310, 238] width 34 height 8
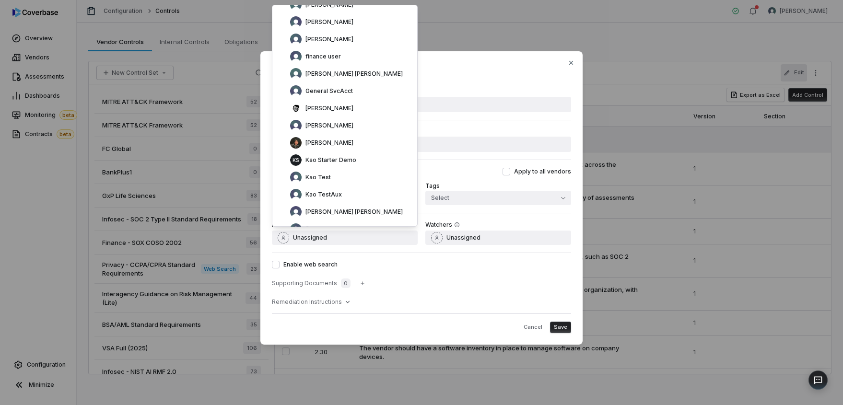
scroll to position [377, 0]
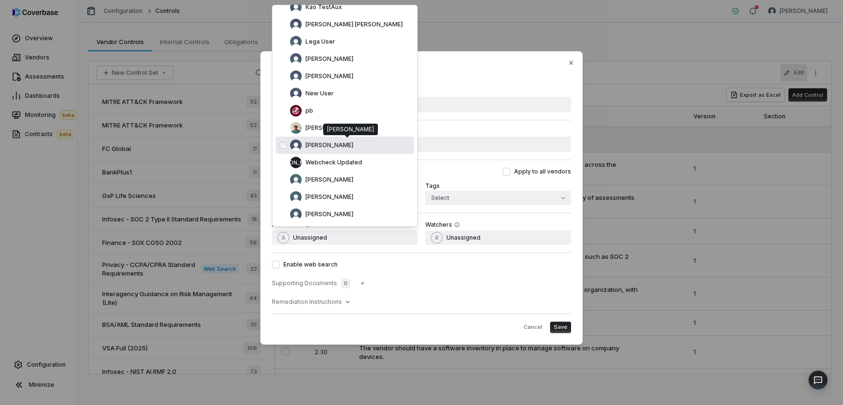
click at [328, 144] on span "[PERSON_NAME]" at bounding box center [330, 146] width 48 height 8
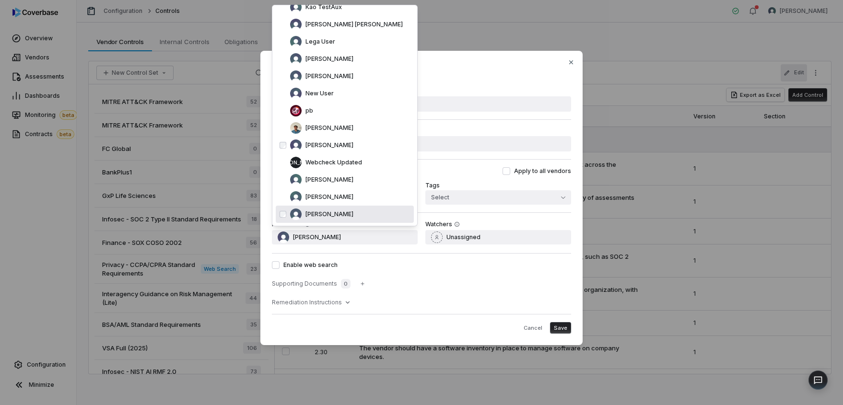
click at [568, 327] on button "Save" at bounding box center [560, 328] width 21 height 12
